Goal: Information Seeking & Learning: Understand process/instructions

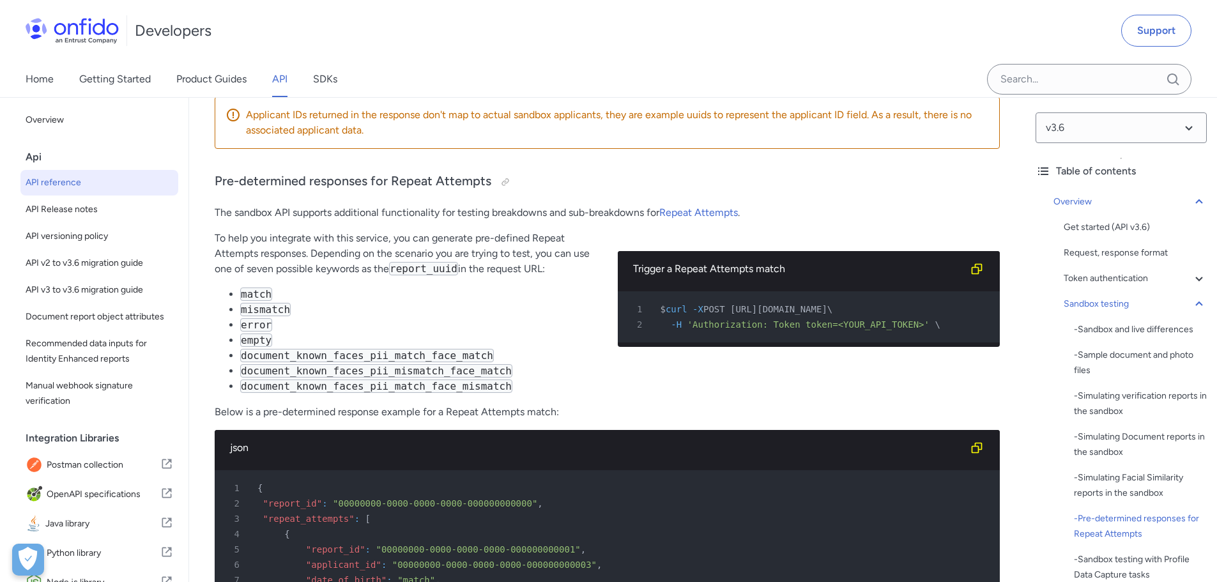
scroll to position [0, 22]
drag, startPoint x: 879, startPoint y: 290, endPoint x: 990, endPoint y: 291, distance: 110.6
click at [827, 304] on span "POST [URL][DOMAIN_NAME]" at bounding box center [766, 309] width 124 height 10
click at [415, 287] on li "match" at bounding box center [418, 294] width 357 height 15
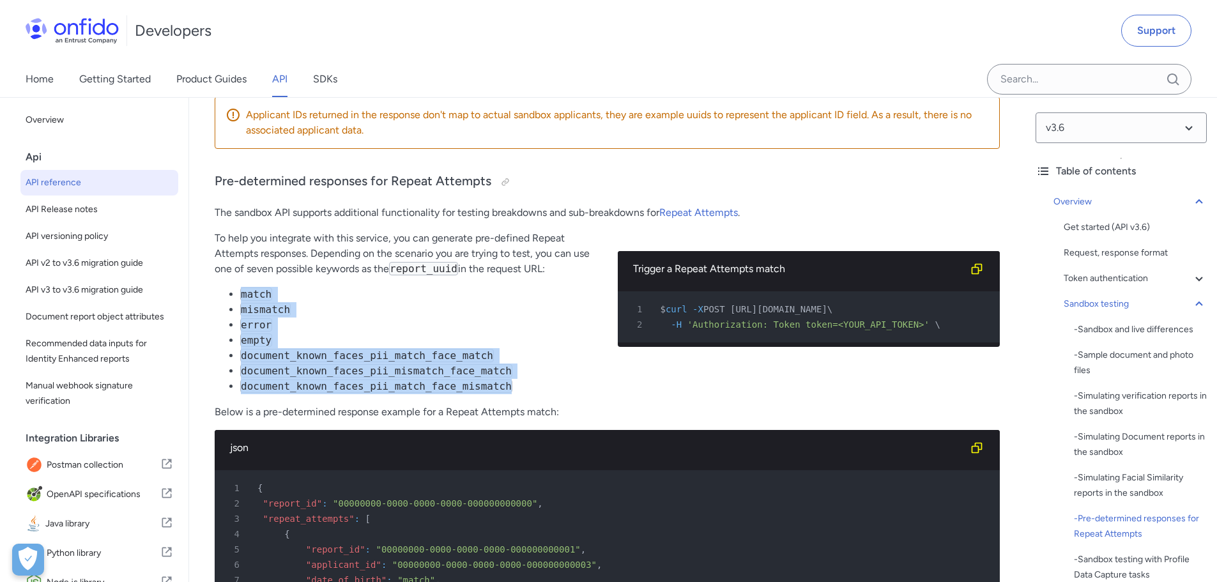
drag, startPoint x: 237, startPoint y: 272, endPoint x: 536, endPoint y: 361, distance: 312.1
click at [536, 361] on ul "match mismatch error empty document_known_faces_pii_match_face_match document_k…" at bounding box center [406, 340] width 383 height 107
click at [535, 348] on li "document_known_faces_pii_match_face_match" at bounding box center [418, 355] width 357 height 15
drag, startPoint x: 512, startPoint y: 365, endPoint x: 241, endPoint y: 274, distance: 285.7
click at [240, 287] on ul "match mismatch error empty document_known_faces_pii_match_face_match document_k…" at bounding box center [406, 340] width 383 height 107
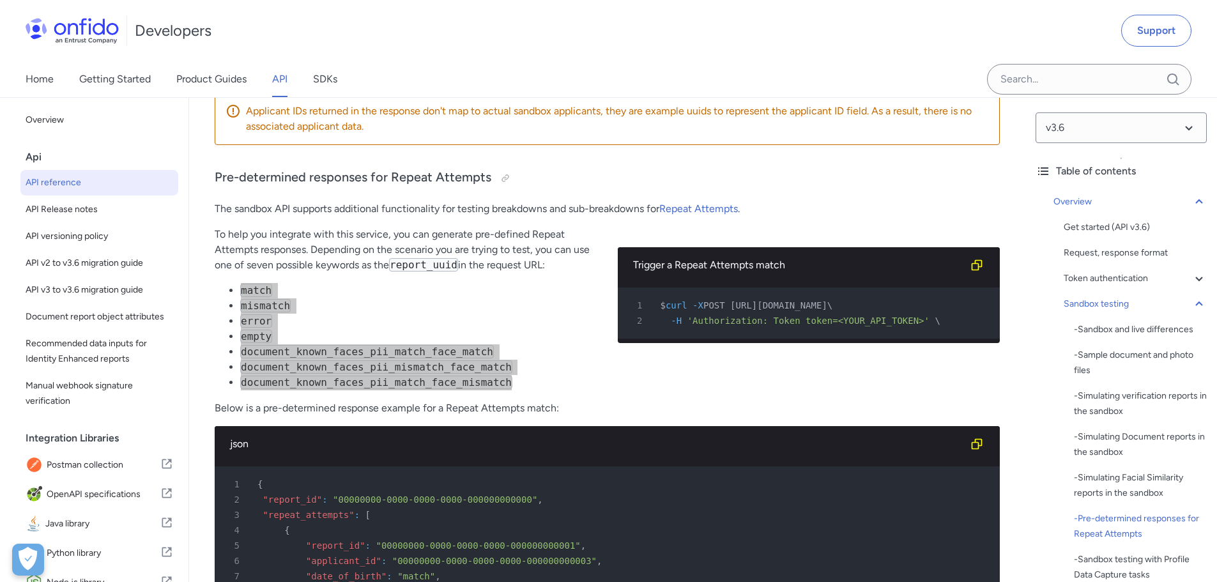
scroll to position [5065, 0]
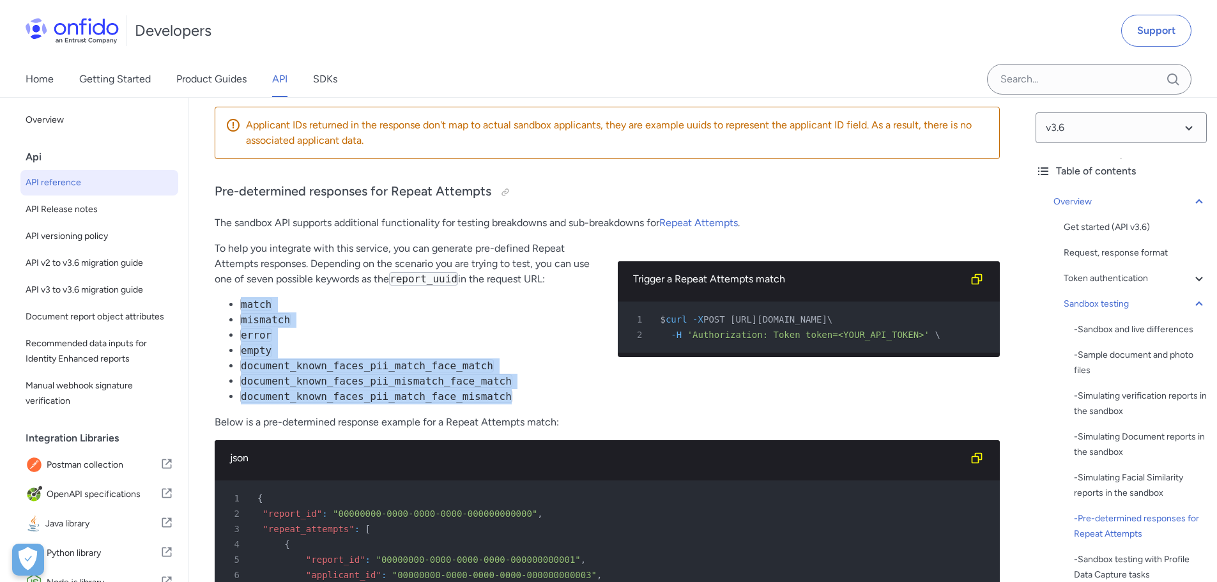
click at [383, 328] on li "error" at bounding box center [418, 335] width 357 height 15
drag, startPoint x: 240, startPoint y: 286, endPoint x: 534, endPoint y: 374, distance: 306.7
click at [534, 374] on ul "match mismatch error empty document_known_faces_pii_match_face_match document_k…" at bounding box center [406, 350] width 383 height 107
click at [319, 328] on li "error" at bounding box center [418, 335] width 357 height 15
drag, startPoint x: 243, startPoint y: 282, endPoint x: 528, endPoint y: 374, distance: 300.3
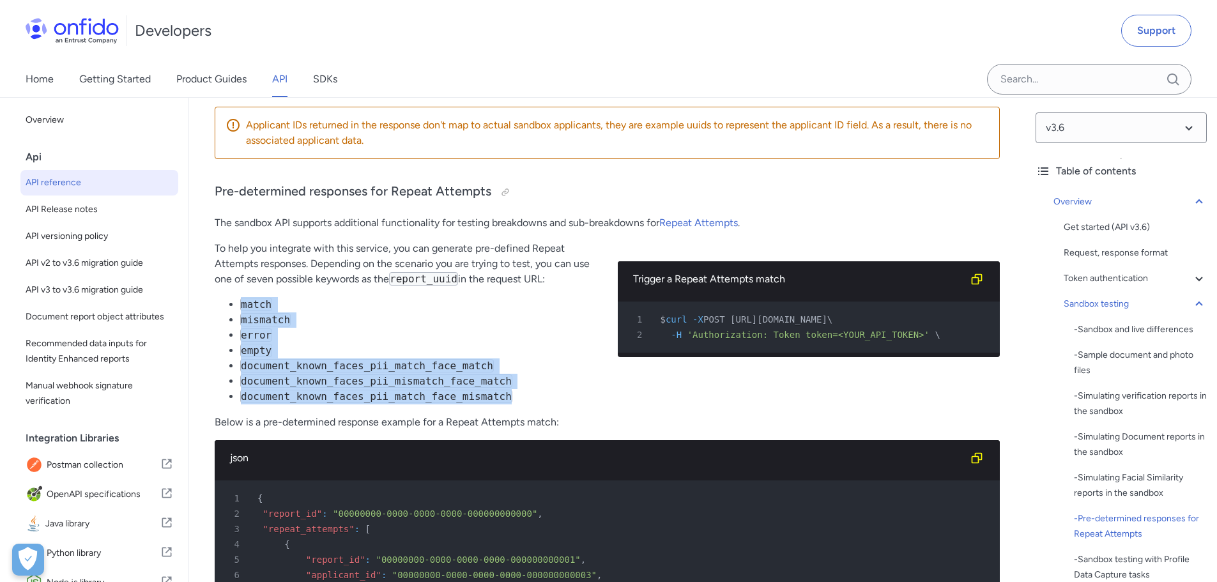
click at [528, 374] on ul "match mismatch error empty document_known_faces_pii_match_face_match document_k…" at bounding box center [406, 350] width 383 height 107
click at [528, 389] on li "document_known_faces_pii_match_face_mismatch" at bounding box center [418, 396] width 357 height 15
drag, startPoint x: 242, startPoint y: 281, endPoint x: 522, endPoint y: 373, distance: 295.2
click at [522, 373] on ul "match mismatch error empty document_known_faces_pii_match_face_match document_k…" at bounding box center [406, 350] width 383 height 107
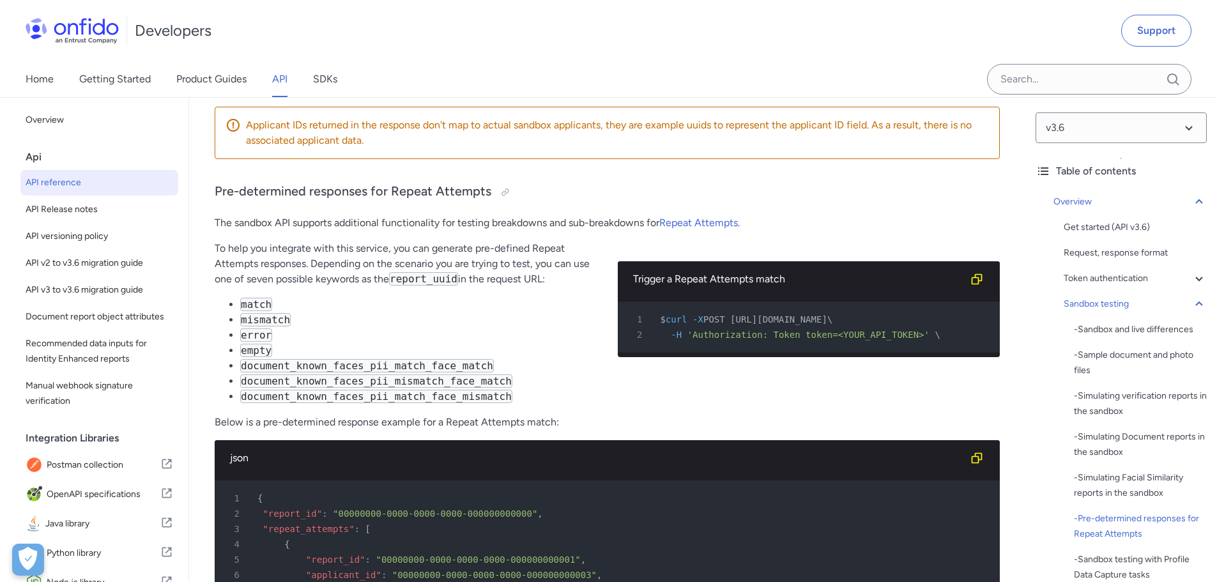
click at [722, 302] on pre "1 $ curl -X POST [URL][DOMAIN_NAME] \ 2 -H 'Authorization: Token token=<YOUR_AP…" at bounding box center [809, 327] width 383 height 51
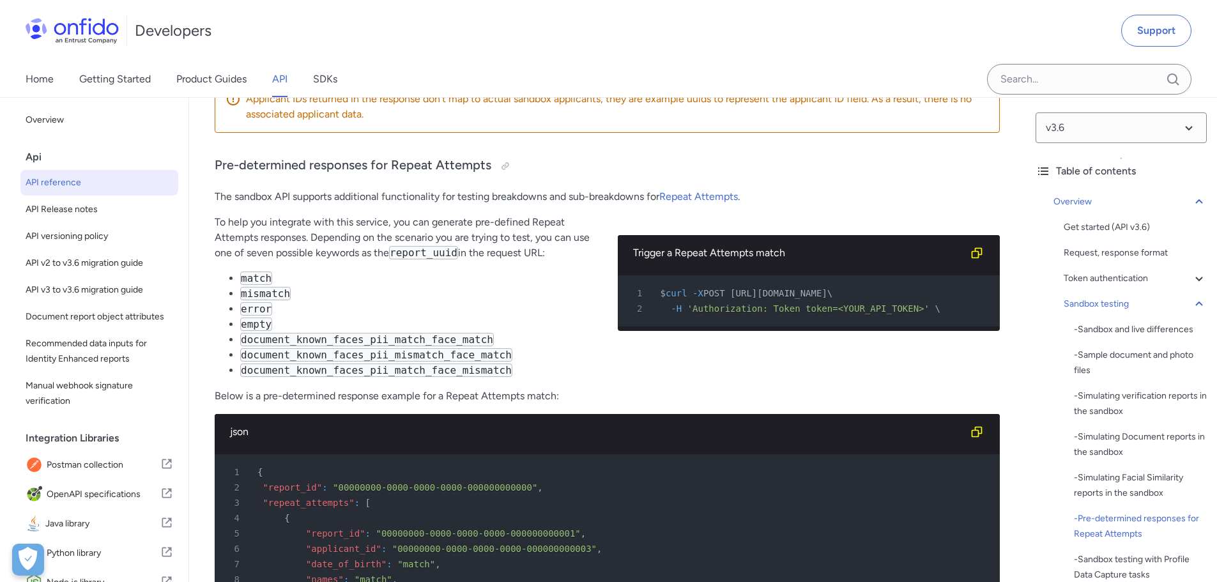
scroll to position [5093, 0]
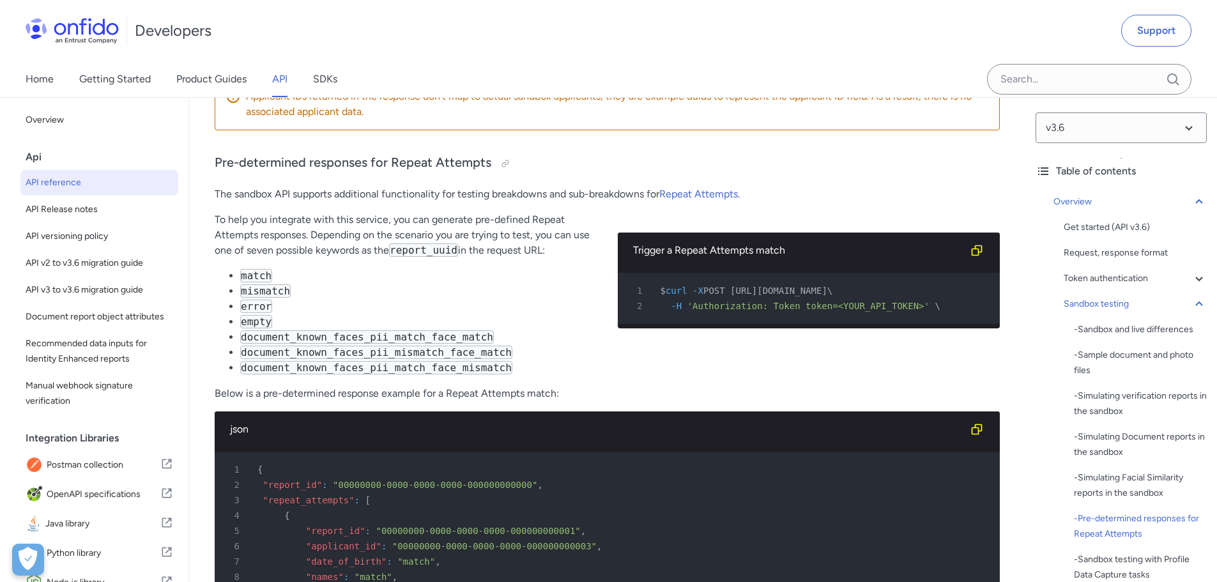
click at [750, 286] on span "POST [URL][DOMAIN_NAME]" at bounding box center [766, 291] width 124 height 10
drag, startPoint x: 709, startPoint y: 270, endPoint x: 874, endPoint y: 268, distance: 164.2
click at [827, 286] on span "POST [URL][DOMAIN_NAME]" at bounding box center [766, 291] width 124 height 10
drag, startPoint x: 919, startPoint y: 270, endPoint x: 960, endPoint y: 270, distance: 41.5
click at [827, 286] on span "POST [URL][DOMAIN_NAME]" at bounding box center [766, 291] width 124 height 10
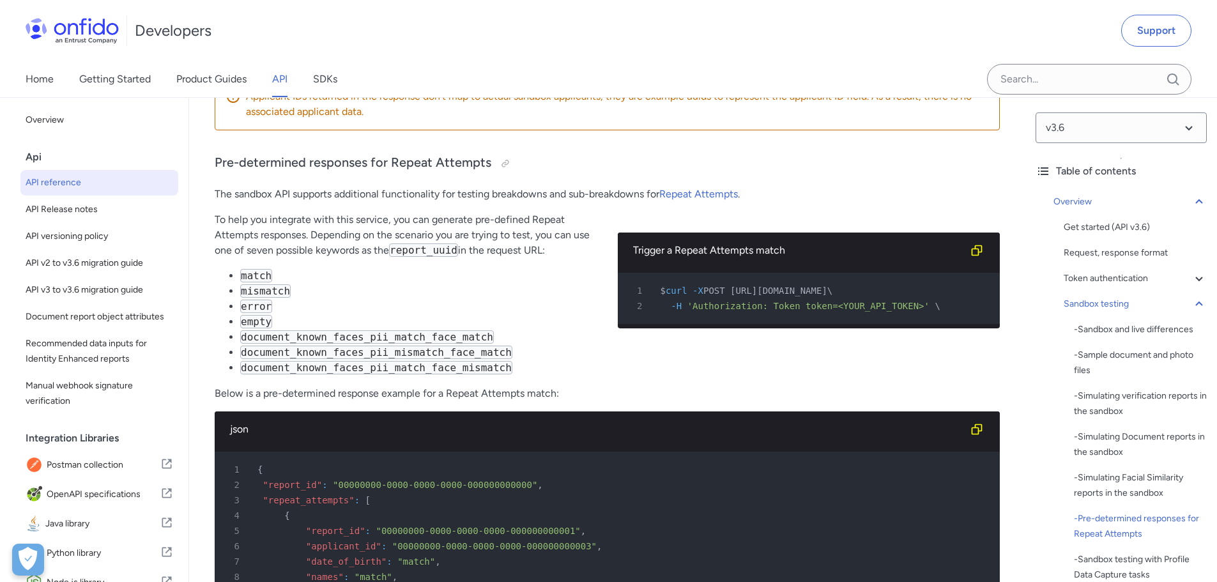
drag, startPoint x: 881, startPoint y: 266, endPoint x: 992, endPoint y: 268, distance: 110.6
click at [827, 286] on span "POST [URL][DOMAIN_NAME]" at bounding box center [766, 291] width 124 height 10
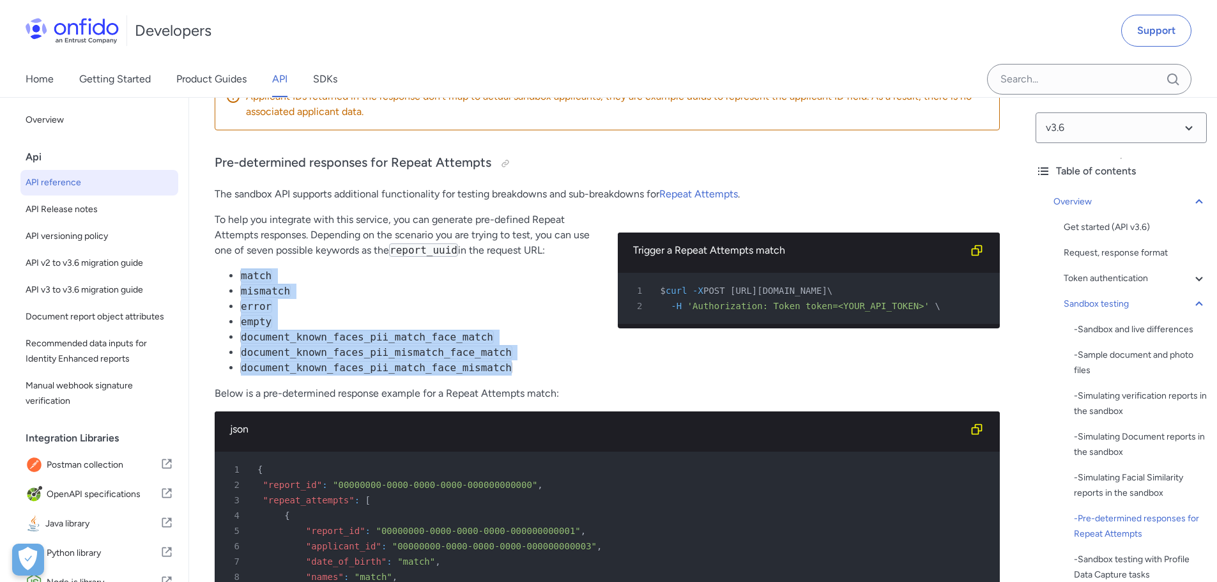
drag, startPoint x: 241, startPoint y: 252, endPoint x: 520, endPoint y: 345, distance: 294.2
click at [520, 345] on ul "match mismatch error empty document_known_faces_pii_match_face_match document_k…" at bounding box center [406, 321] width 383 height 107
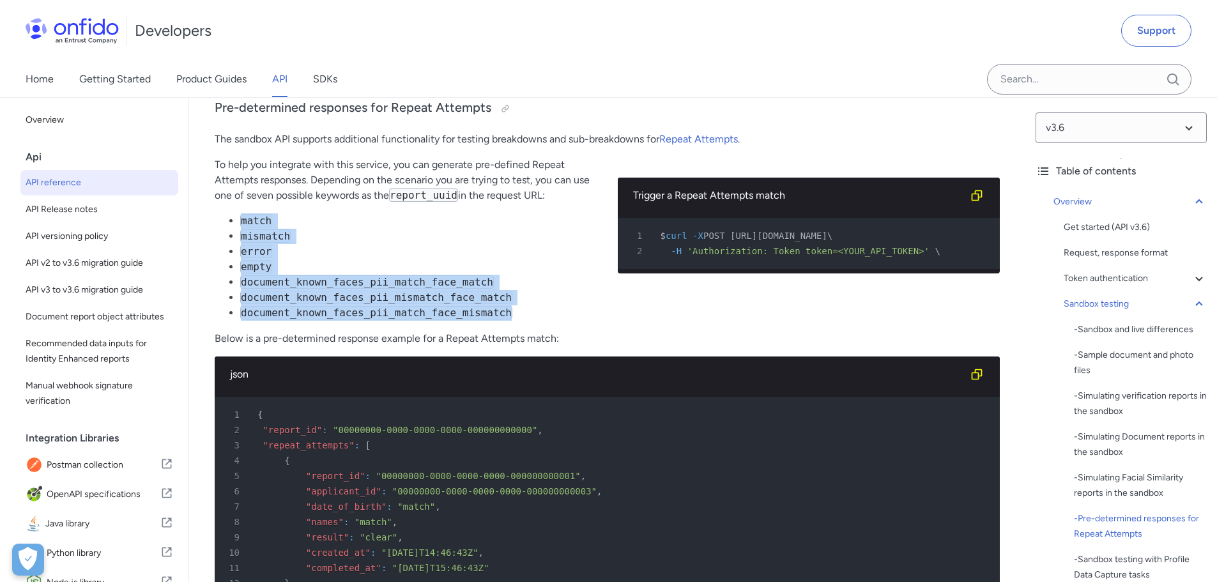
scroll to position [5149, 0]
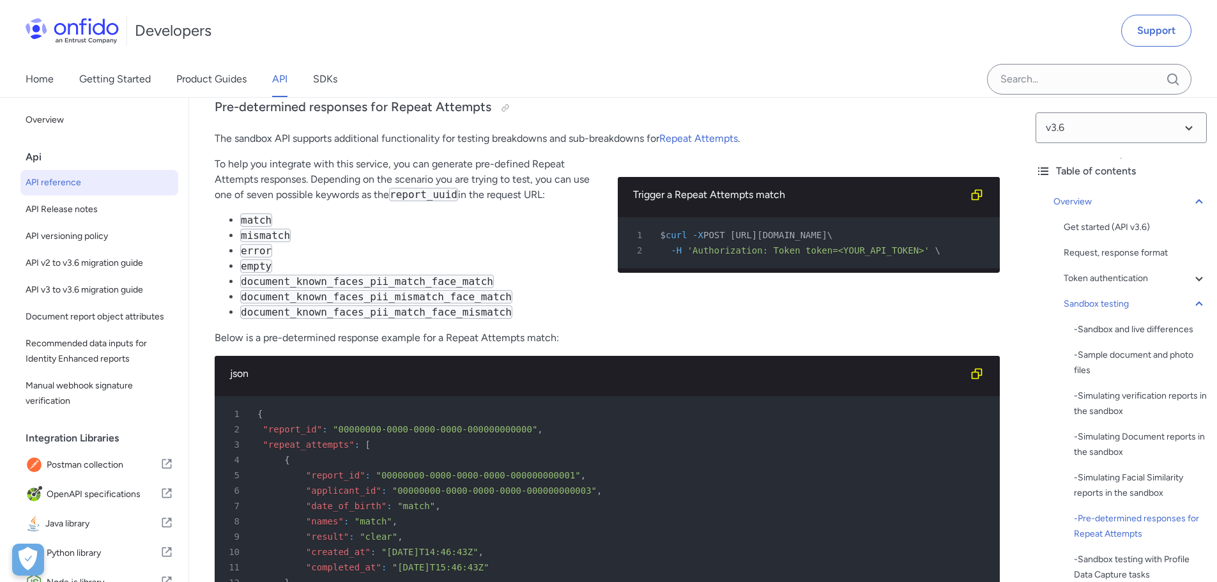
click at [493, 330] on p "Below is a pre-determined response example for a Repeat Attempts match:" at bounding box center [607, 337] width 785 height 15
drag, startPoint x: 448, startPoint y: 315, endPoint x: 524, endPoint y: 317, distance: 76.1
click at [524, 330] on p "Below is a pre-determined response example for a Repeat Attempts match:" at bounding box center [607, 337] width 785 height 15
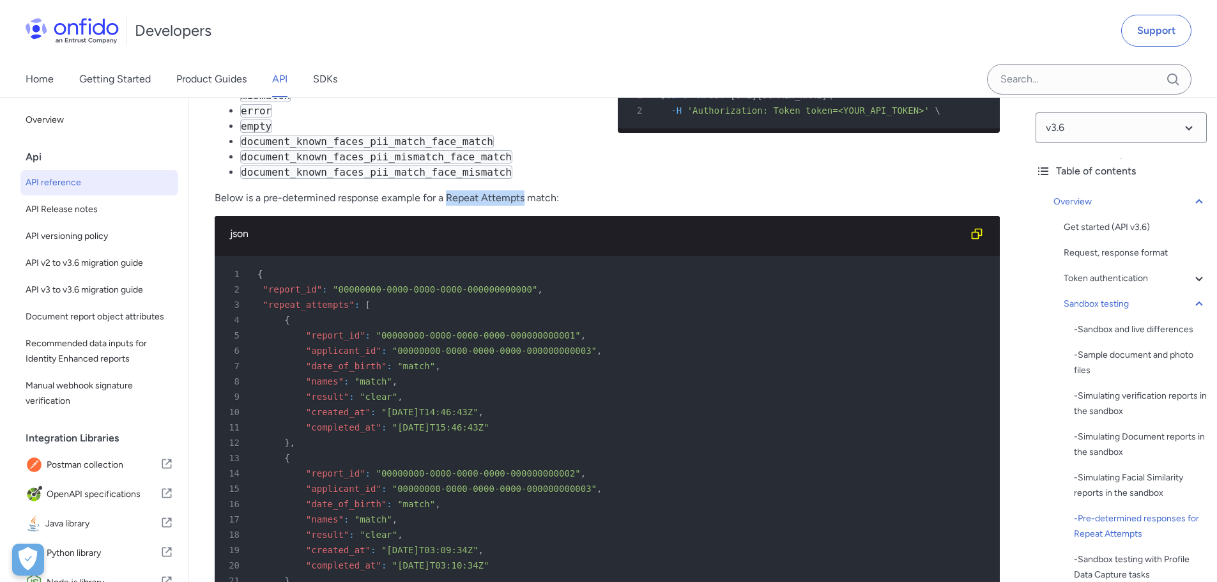
scroll to position [5299, 0]
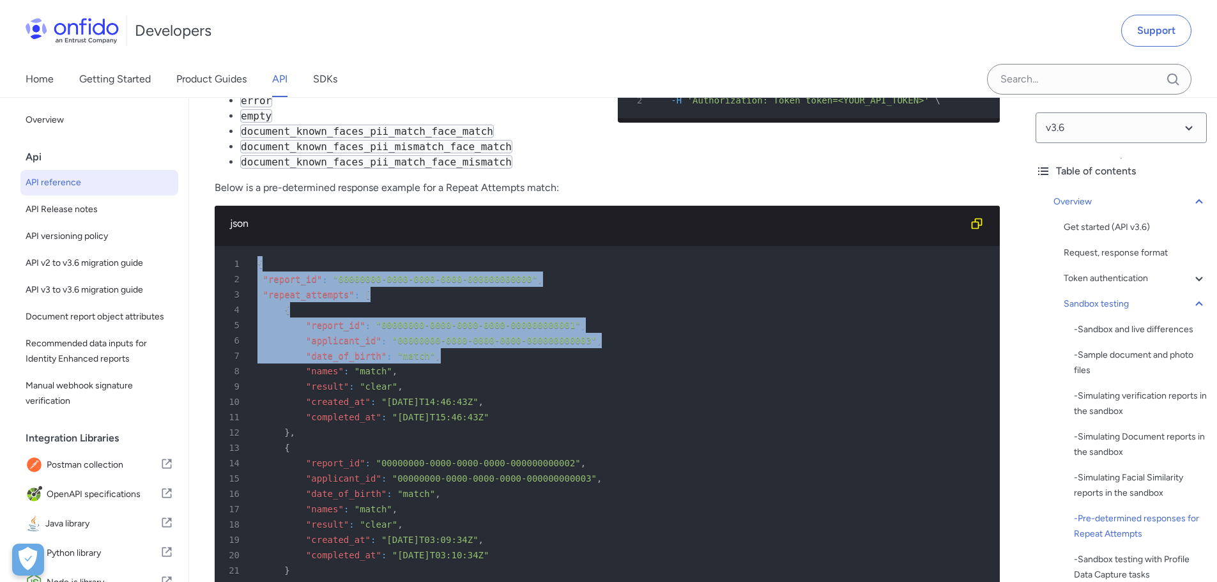
drag, startPoint x: 311, startPoint y: 287, endPoint x: 359, endPoint y: 342, distance: 73.3
click at [359, 342] on pre "1 { 2 "report_id" : "00000000-0000-0000-0000-000000000000" , 3 "repeat_attempts…" at bounding box center [607, 455] width 785 height 419
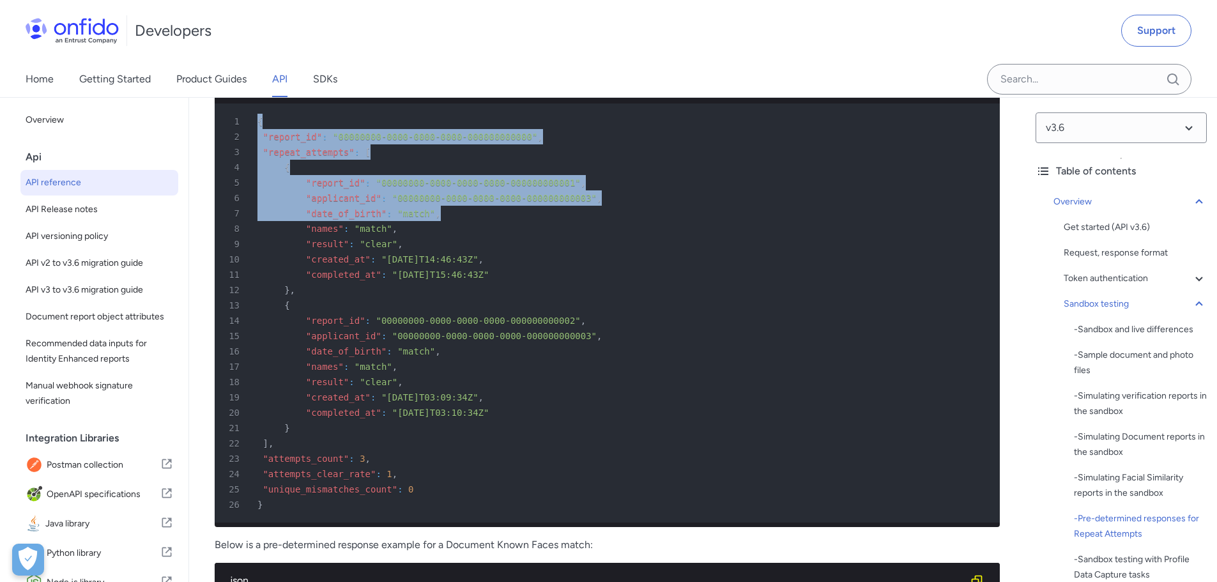
scroll to position [5476, 0]
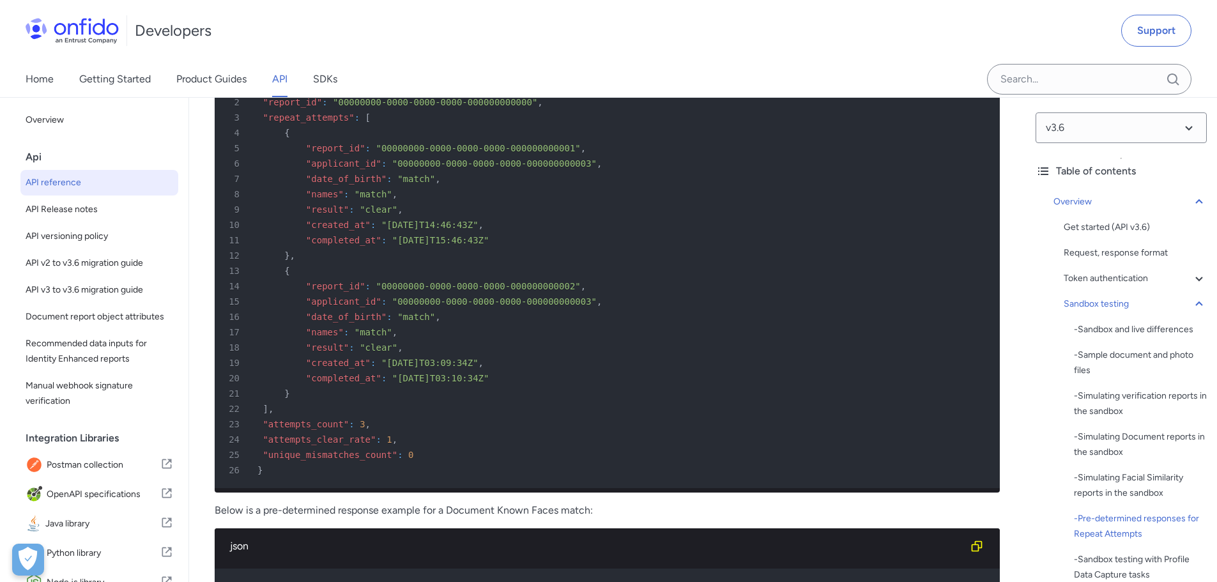
click at [281, 463] on div "26 }" at bounding box center [601, 470] width 762 height 15
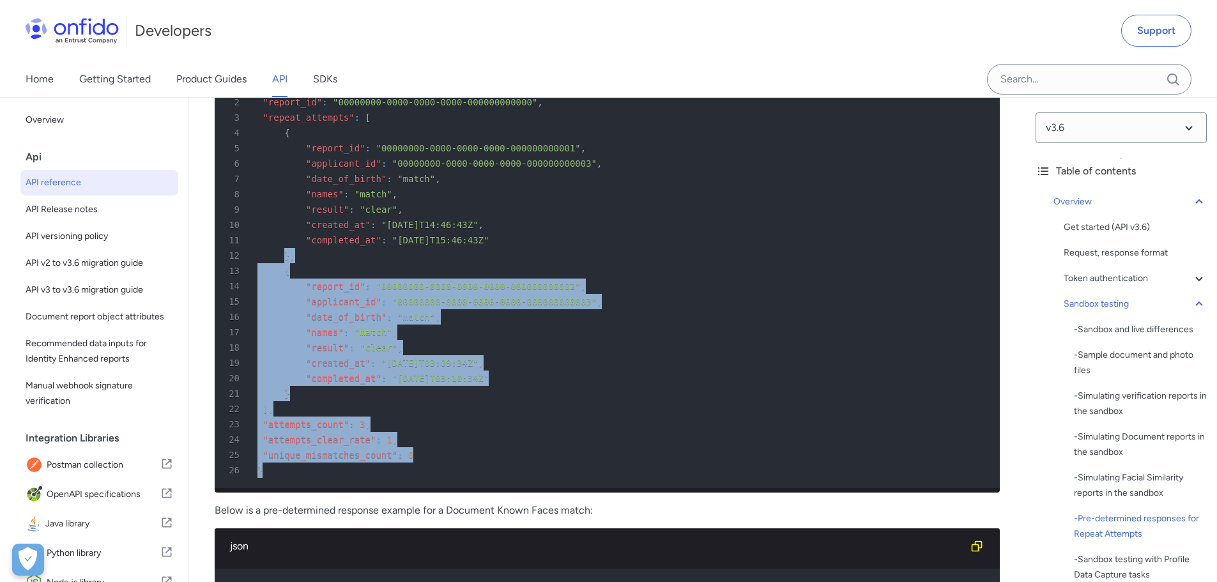
drag, startPoint x: 268, startPoint y: 447, endPoint x: 274, endPoint y: 240, distance: 207.1
click at [274, 240] on pre "1 { 2 "report_id" : "00000000-0000-0000-0000-000000000000" , 3 "repeat_attempts…" at bounding box center [607, 278] width 785 height 419
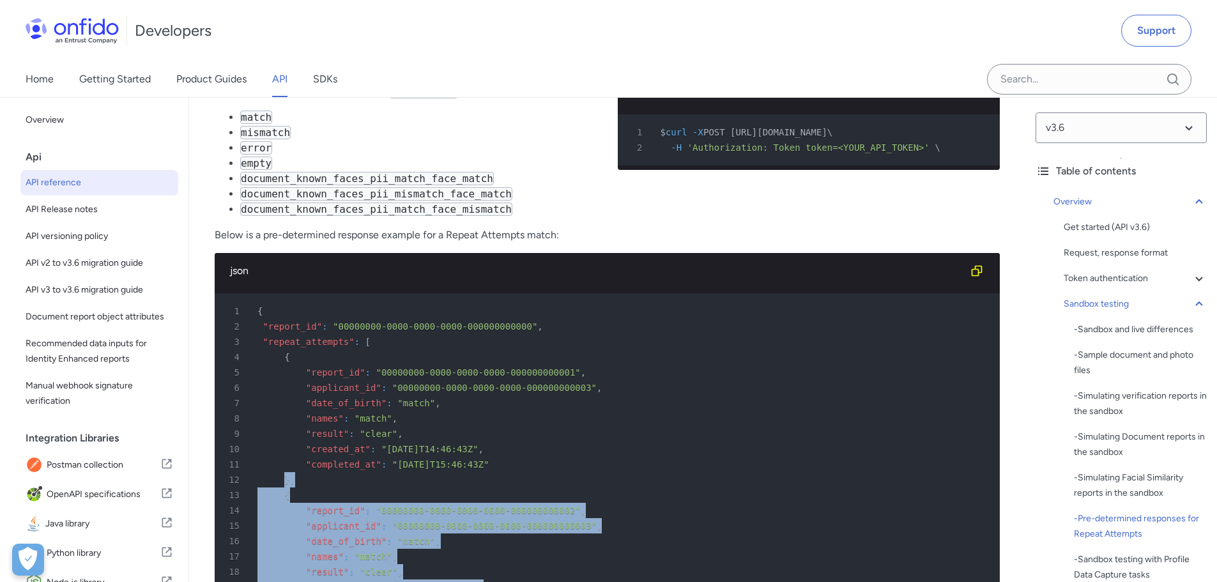
scroll to position [5248, 0]
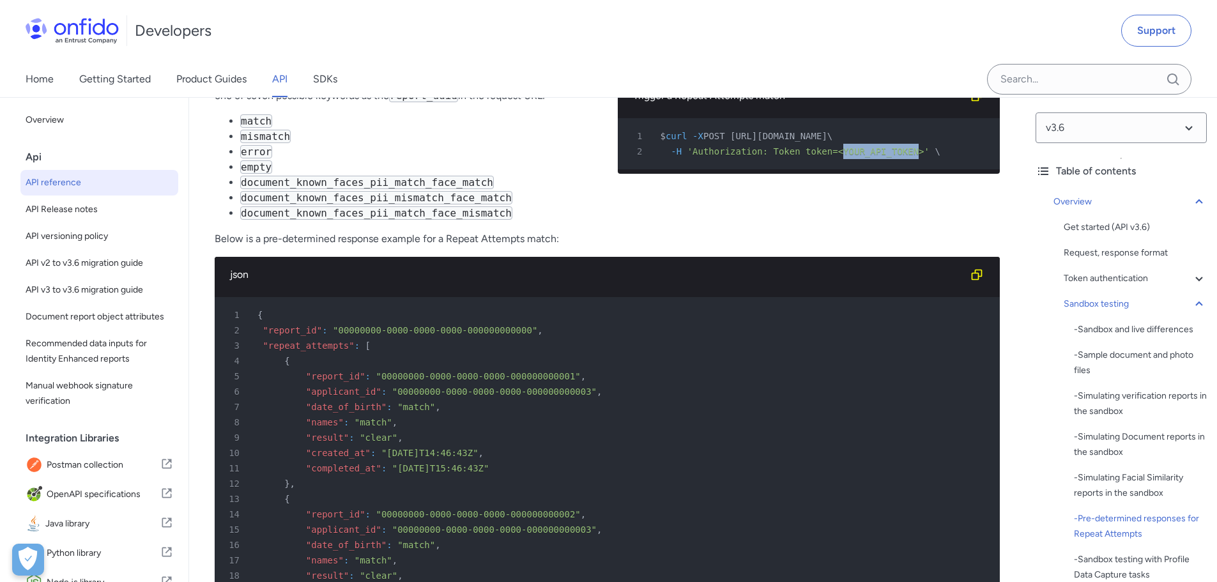
drag, startPoint x: 883, startPoint y: 133, endPoint x: 811, endPoint y: 131, distance: 72.2
click at [811, 146] on span "'Authorization: Token token=<YOUR_API_TOKEN>'" at bounding box center [809, 151] width 242 height 10
click at [897, 445] on div "10 "created_at" : "[DATE]T14:46:43Z" ," at bounding box center [601, 452] width 762 height 15
click at [827, 131] on span "POST [URL][DOMAIN_NAME]" at bounding box center [766, 136] width 124 height 10
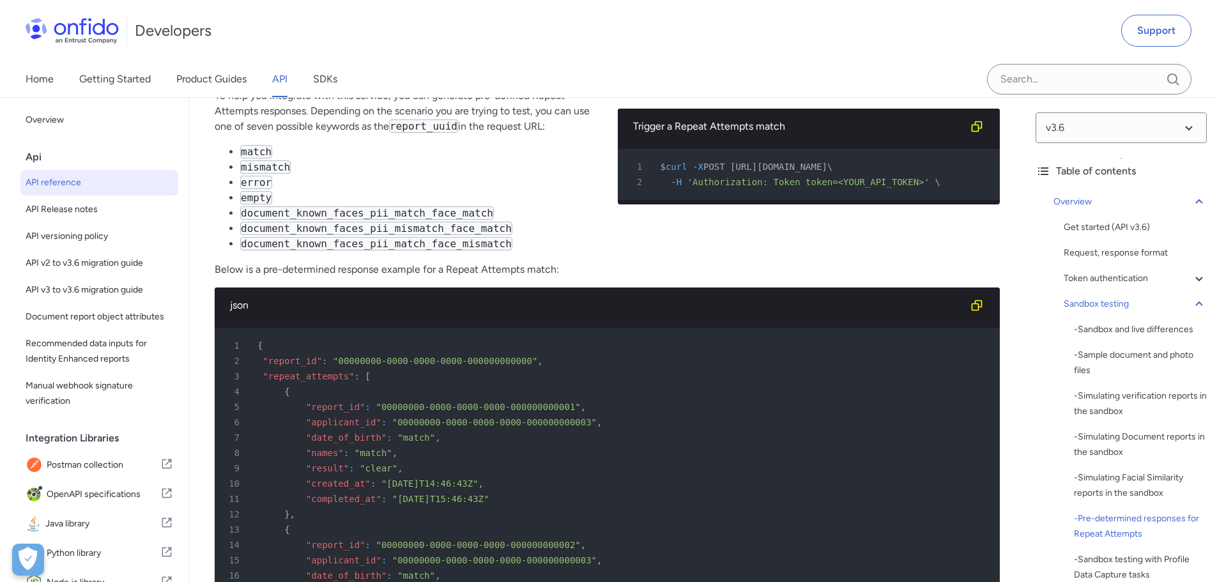
scroll to position [5139, 0]
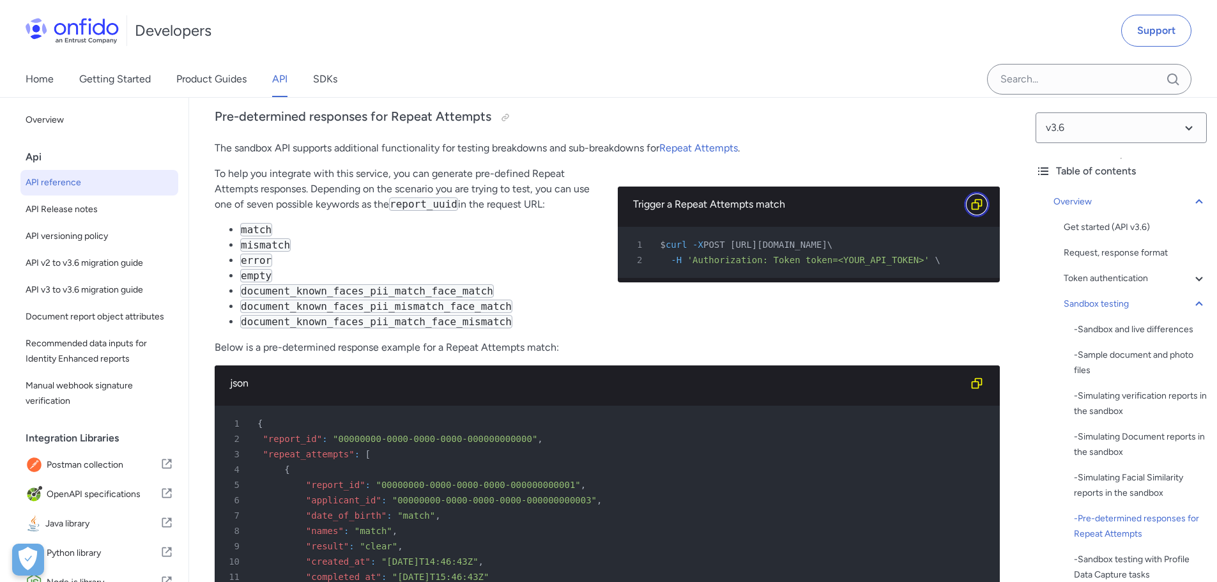
click at [980, 198] on icon "Copy code snippet button" at bounding box center [977, 204] width 13 height 13
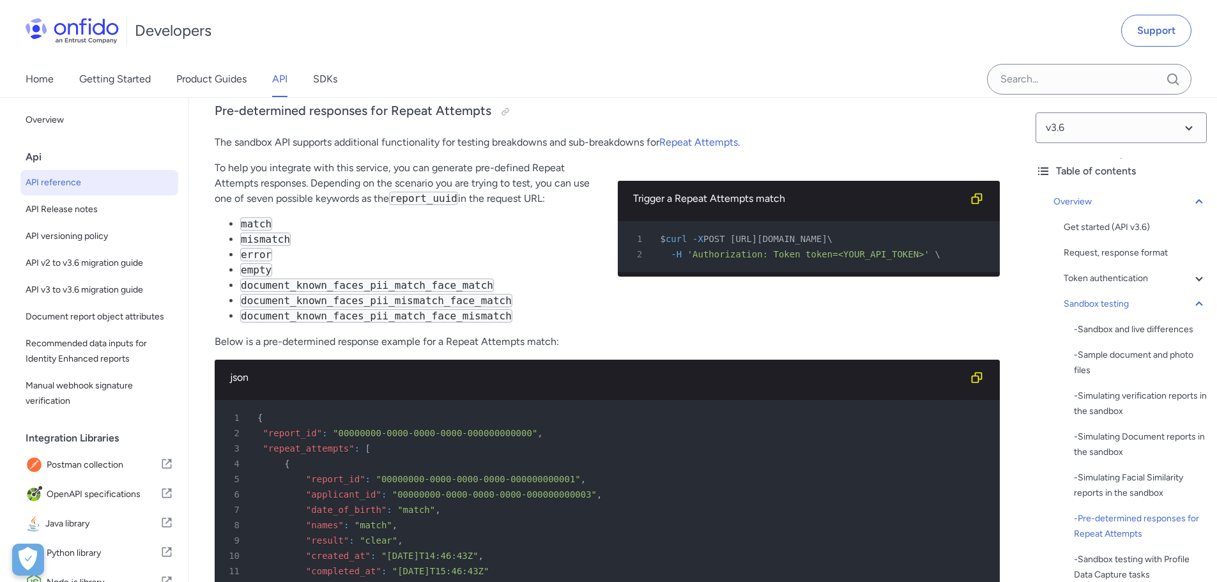
scroll to position [5112, 0]
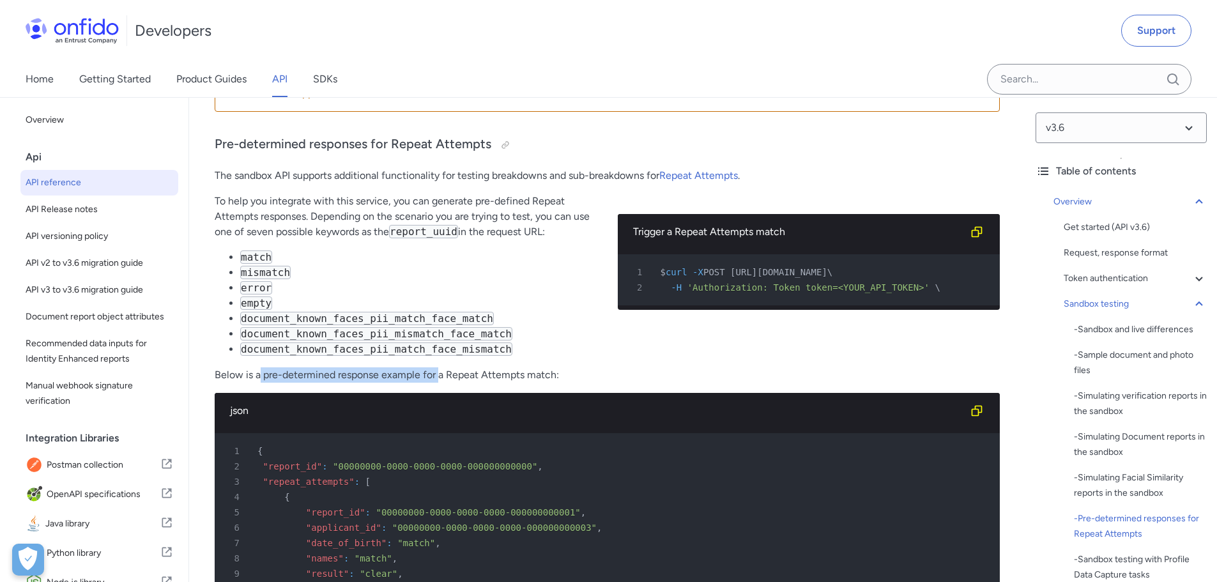
drag, startPoint x: 258, startPoint y: 349, endPoint x: 439, endPoint y: 351, distance: 180.8
click at [439, 367] on p "Below is a pre-determined response example for a Repeat Attempts match:" at bounding box center [607, 374] width 785 height 15
click at [300, 343] on div "To help you integrate with this service, you can generate pre-defined Repeat At…" at bounding box center [406, 281] width 383 height 174
drag, startPoint x: 295, startPoint y: 347, endPoint x: 554, endPoint y: 347, distance: 259.4
click at [554, 367] on p "Below is a pre-determined response example for a Repeat Attempts match:" at bounding box center [607, 374] width 785 height 15
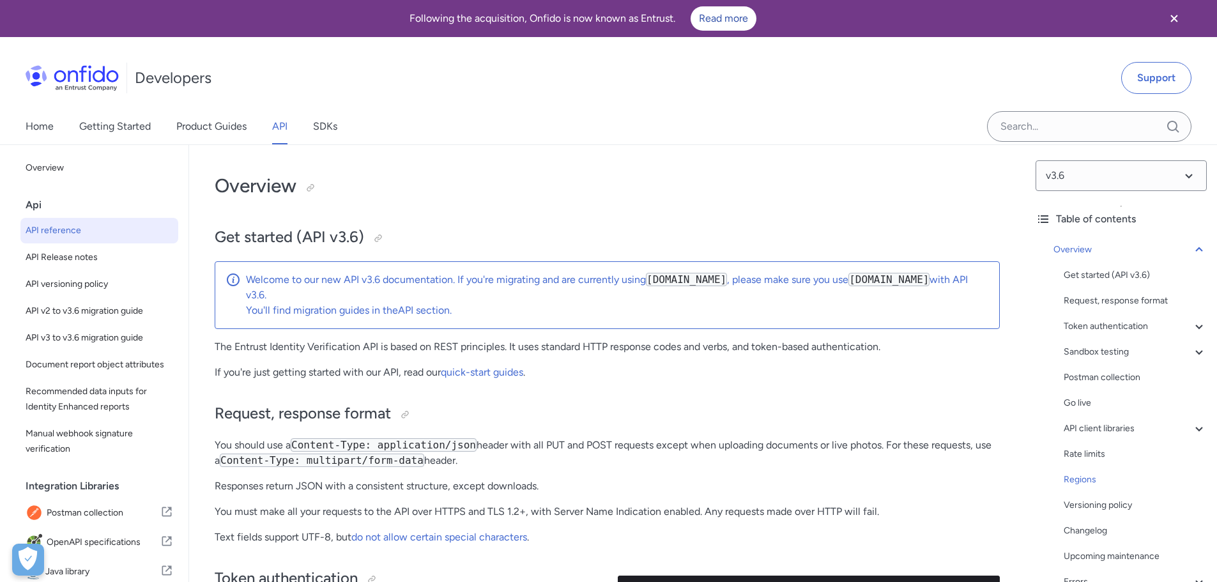
scroll to position [10228, 0]
